Goal: Information Seeking & Learning: Check status

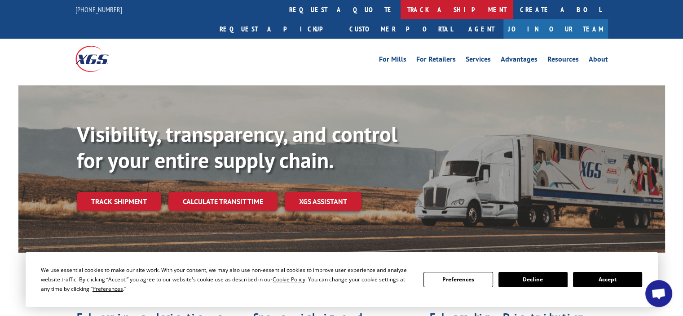
click at [400, 8] on link "track a shipment" at bounding box center [456, 9] width 113 height 19
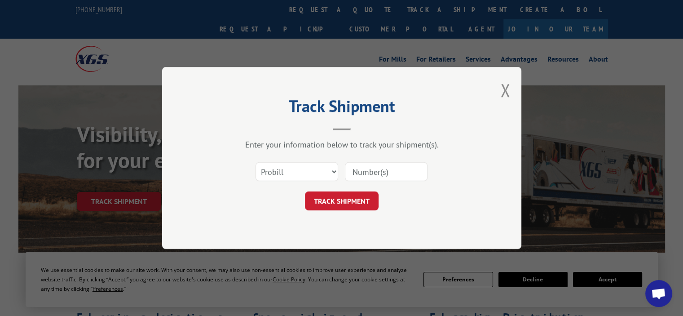
click at [395, 174] on input at bounding box center [386, 171] width 83 height 19
type input "17470822"
click at [355, 203] on button "TRACK SHIPMENT" at bounding box center [342, 200] width 74 height 19
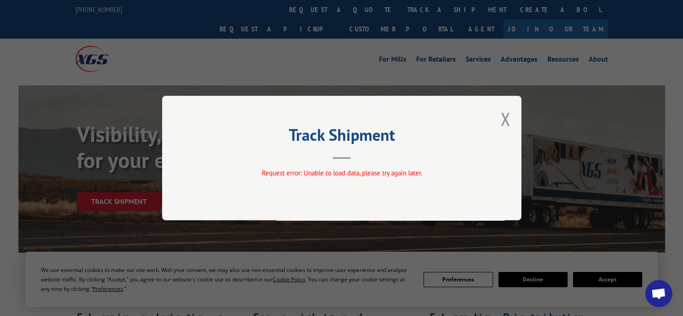
drag, startPoint x: 510, startPoint y: 118, endPoint x: 501, endPoint y: 119, distance: 8.6
click at [509, 118] on button "Close modal" at bounding box center [505, 119] width 10 height 24
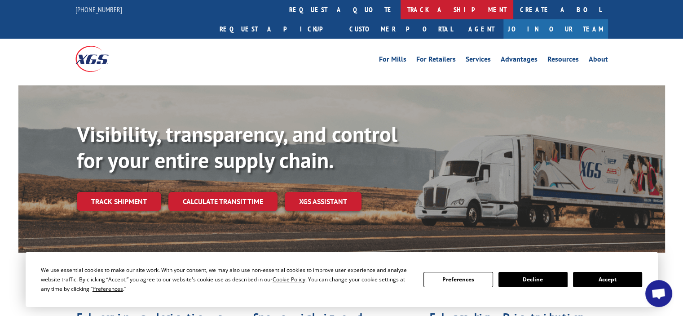
click at [400, 9] on link "track a shipment" at bounding box center [456, 9] width 113 height 19
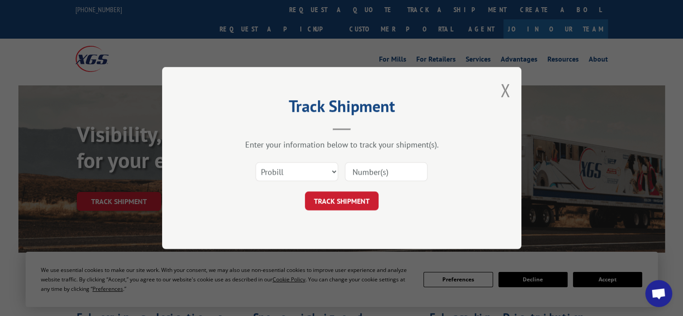
click at [398, 175] on input at bounding box center [386, 171] width 83 height 19
type input "17470822"
click at [361, 202] on button "TRACK SHIPMENT" at bounding box center [342, 200] width 74 height 19
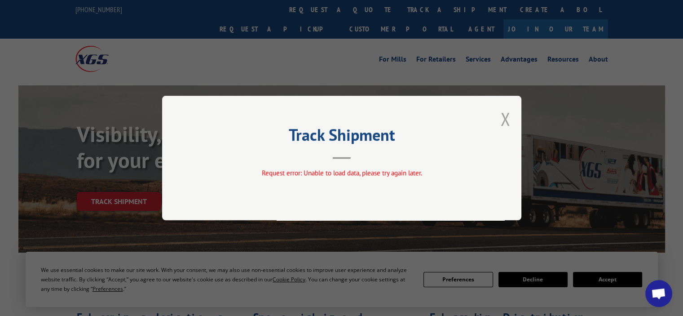
click at [502, 119] on button "Close modal" at bounding box center [505, 119] width 10 height 24
